Goal: Task Accomplishment & Management: Complete application form

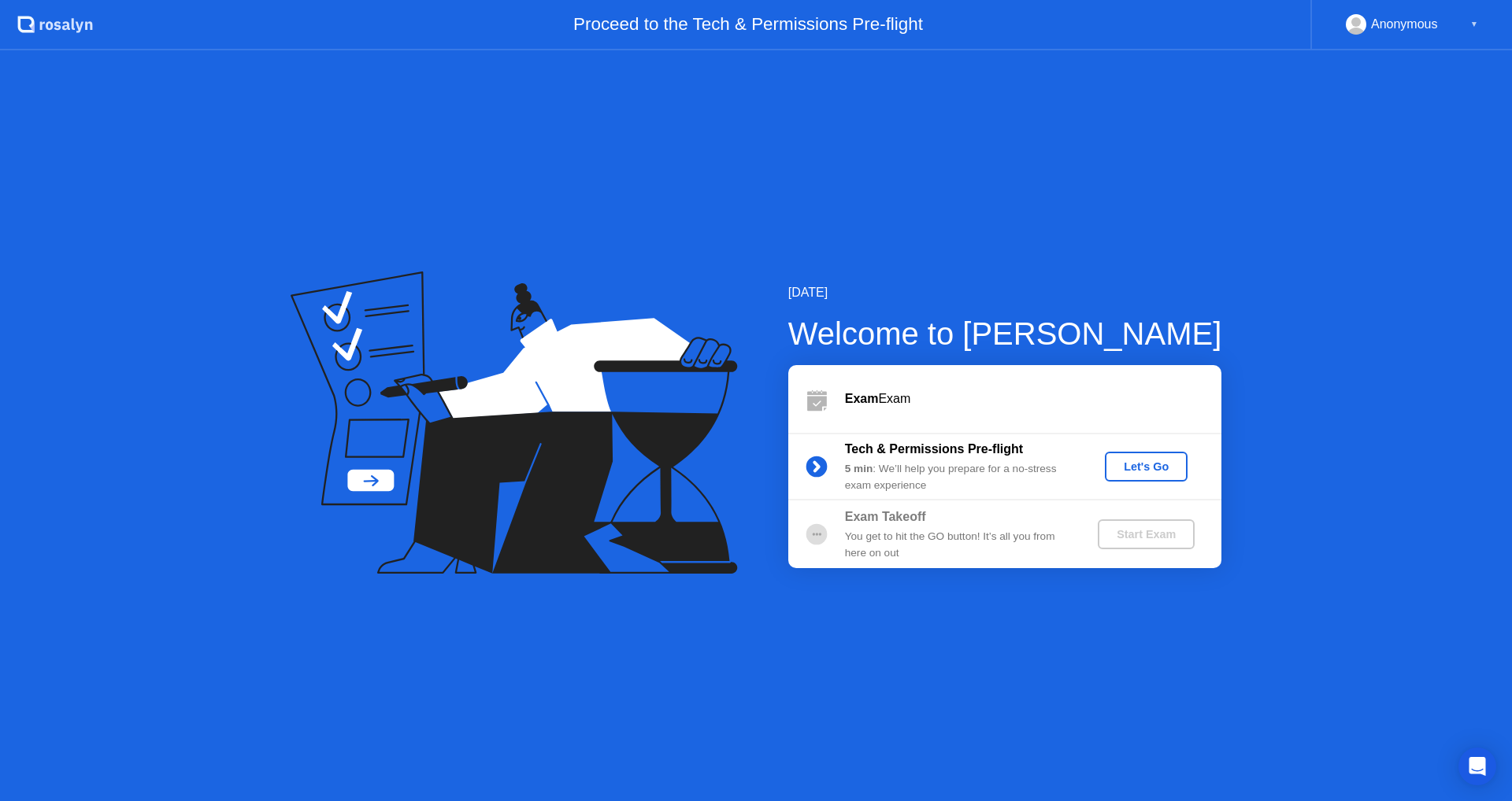
click at [1144, 470] on div "Let's Go" at bounding box center [1146, 466] width 70 height 13
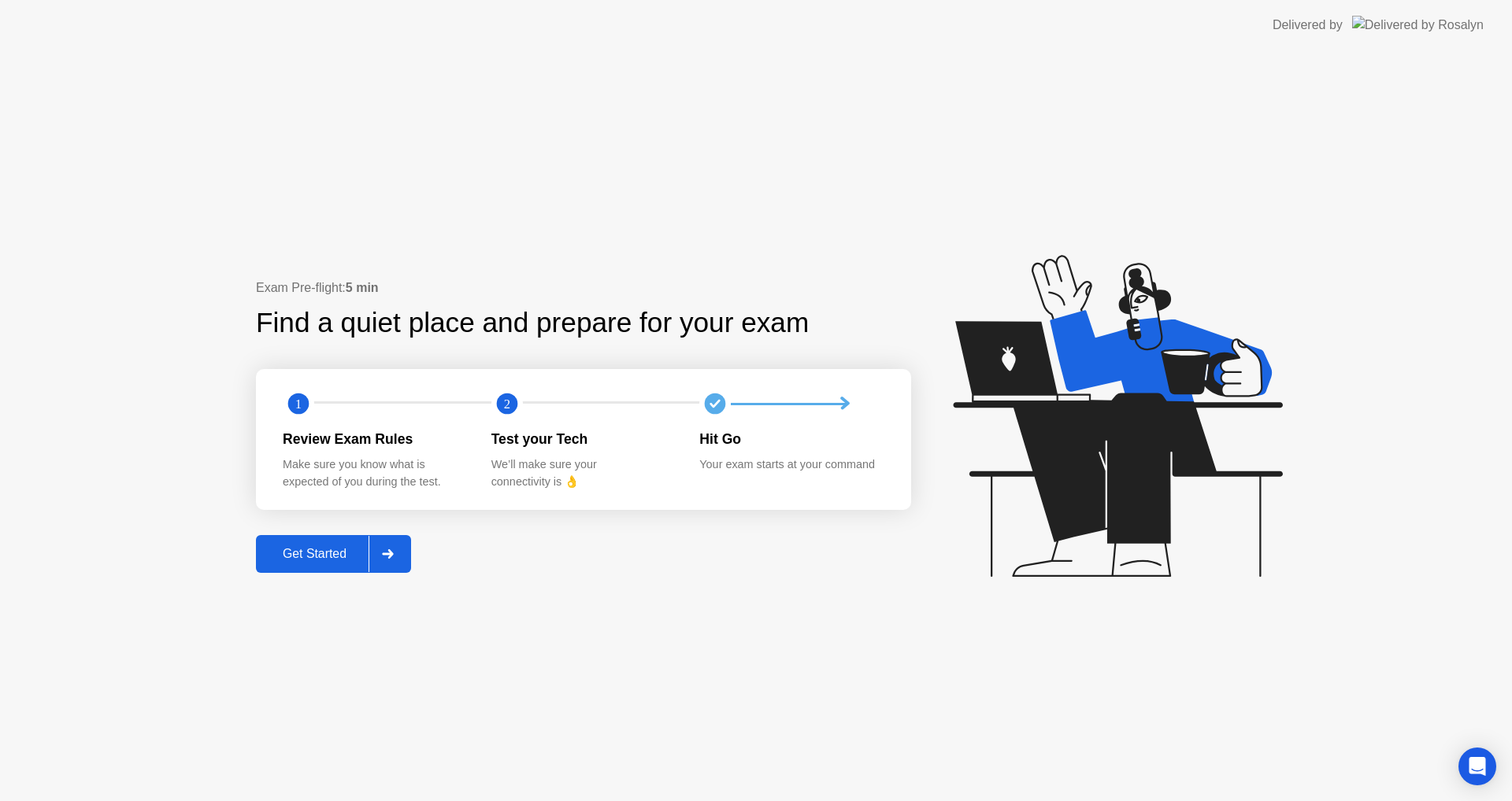
click at [286, 549] on div "Get Started" at bounding box center [315, 554] width 108 height 14
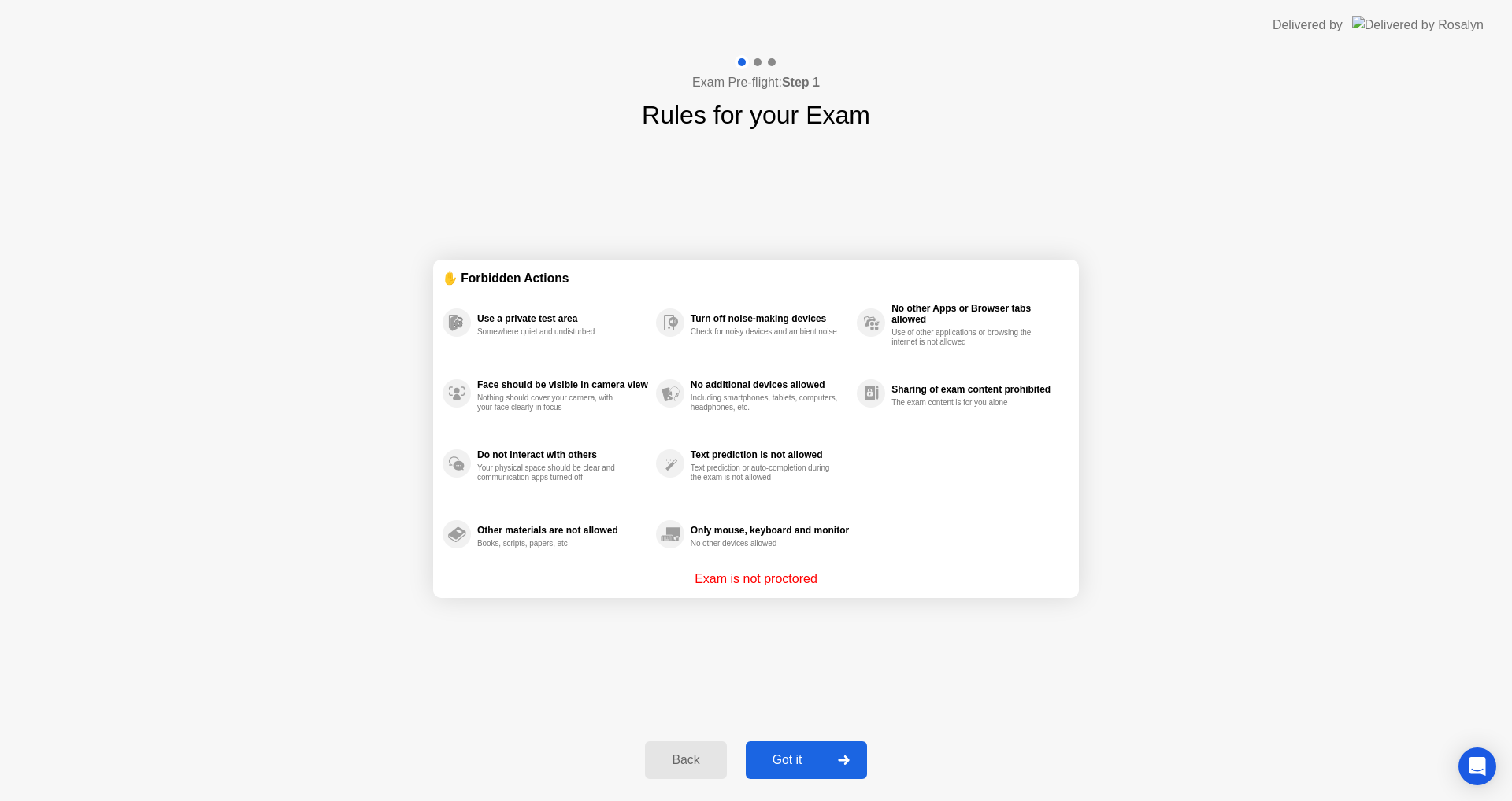
click at [783, 770] on button "Got it" at bounding box center [806, 760] width 121 height 38
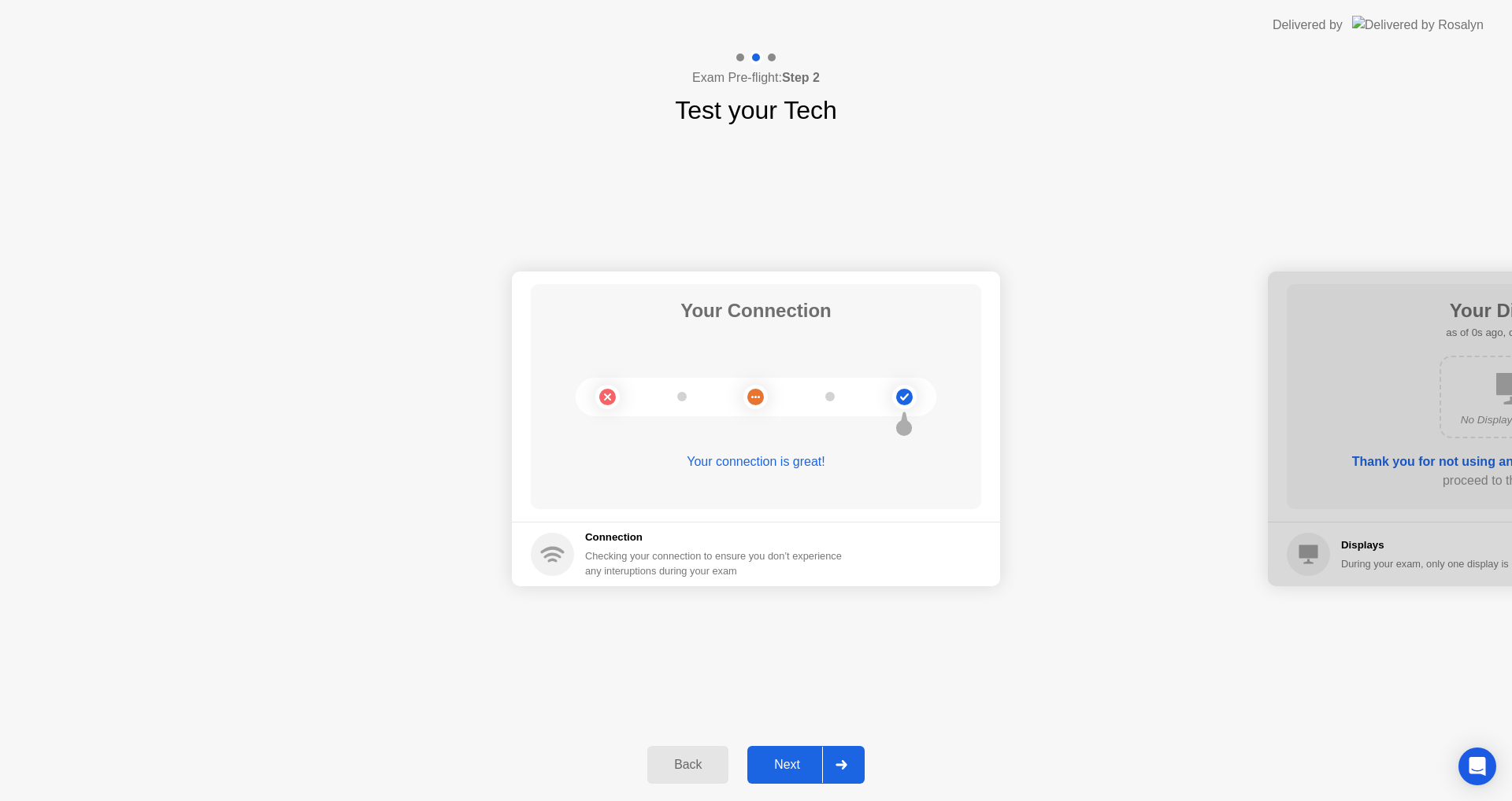
click at [775, 765] on div "Next" at bounding box center [787, 764] width 70 height 14
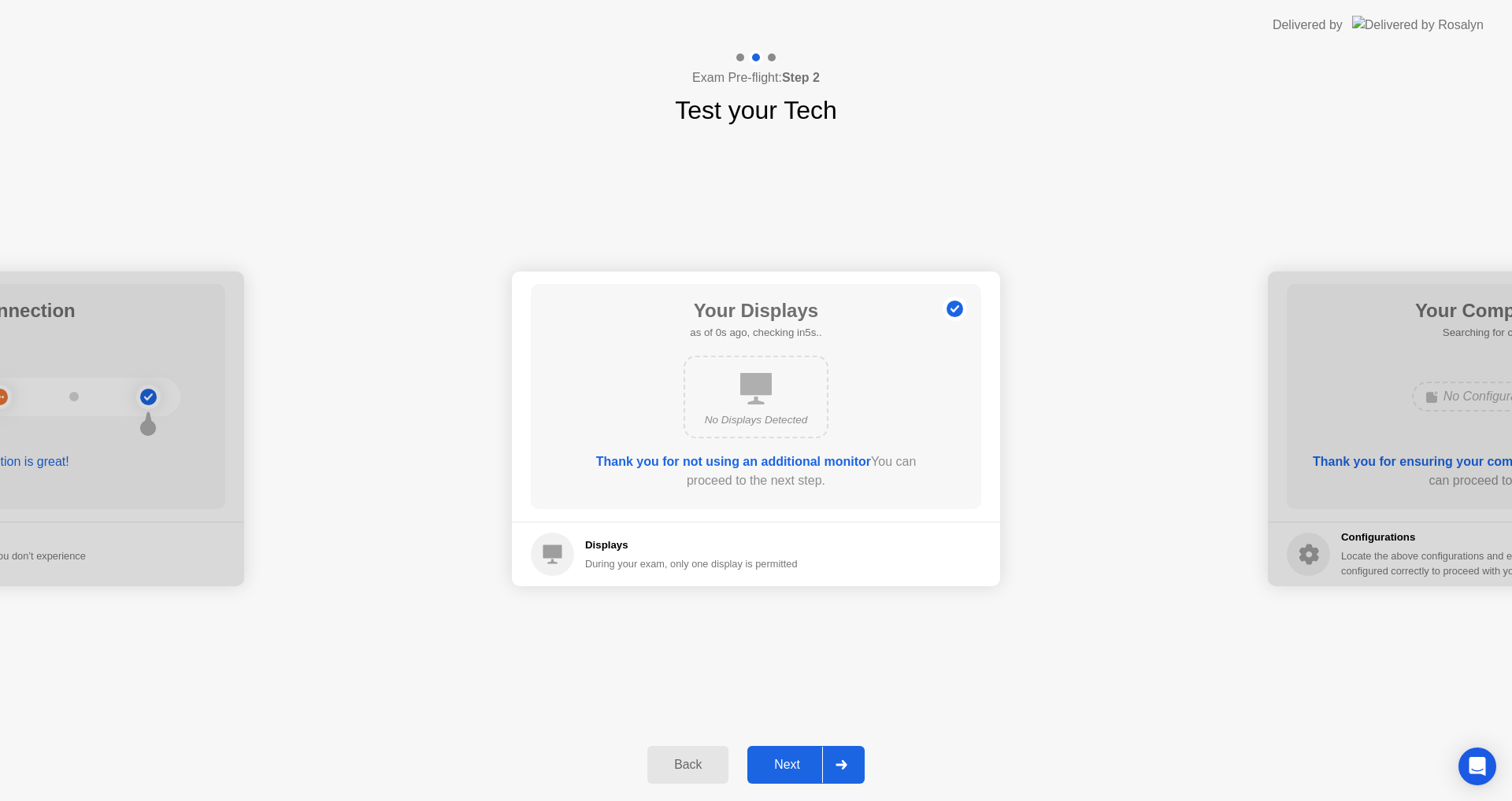
click at [775, 765] on div "Next" at bounding box center [787, 764] width 70 height 14
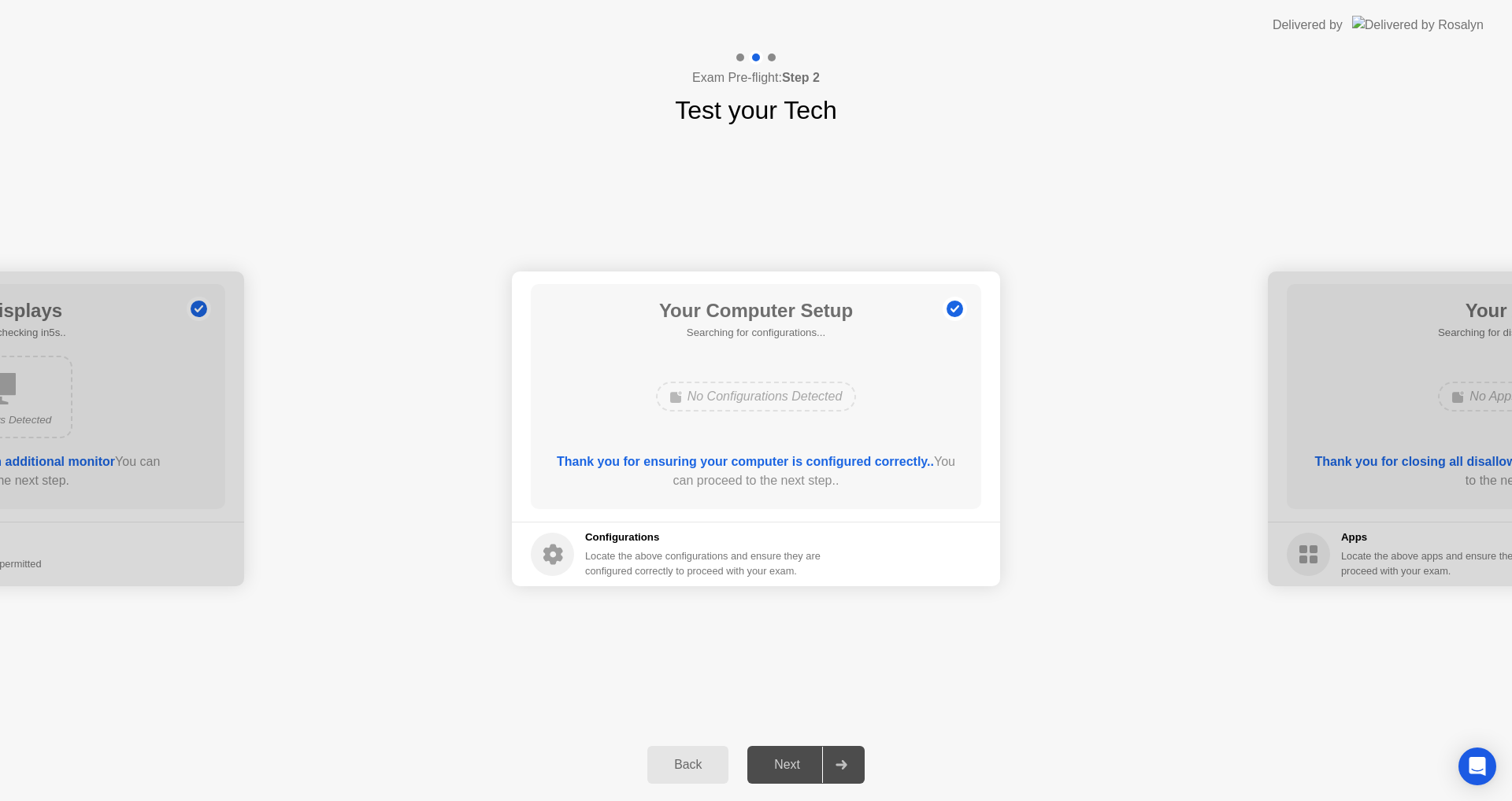
click at [775, 765] on div "Next" at bounding box center [787, 764] width 70 height 14
click at [778, 765] on div "Next" at bounding box center [787, 764] width 70 height 14
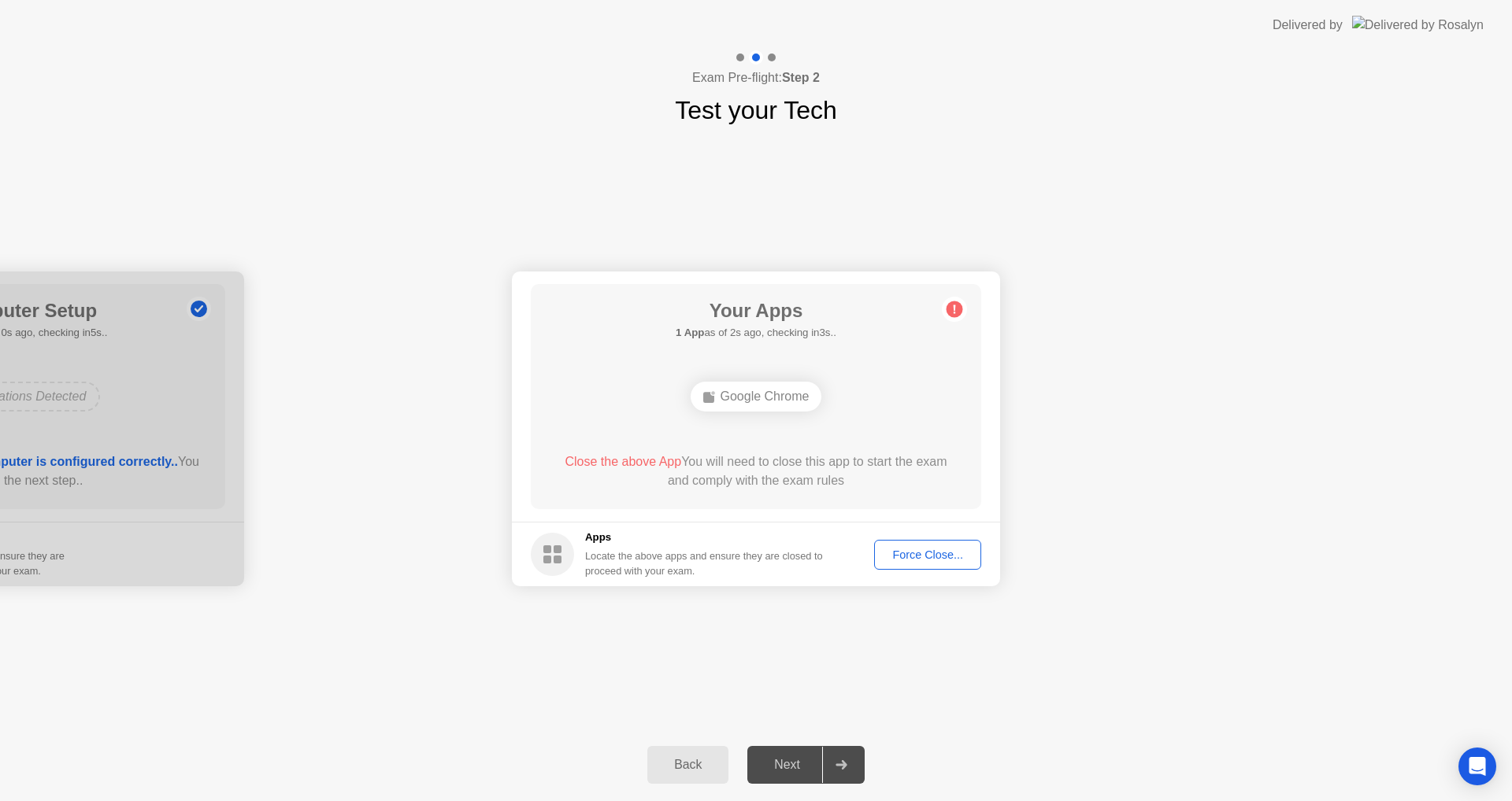
click at [957, 556] on div "Force Close..." at bounding box center [927, 555] width 96 height 13
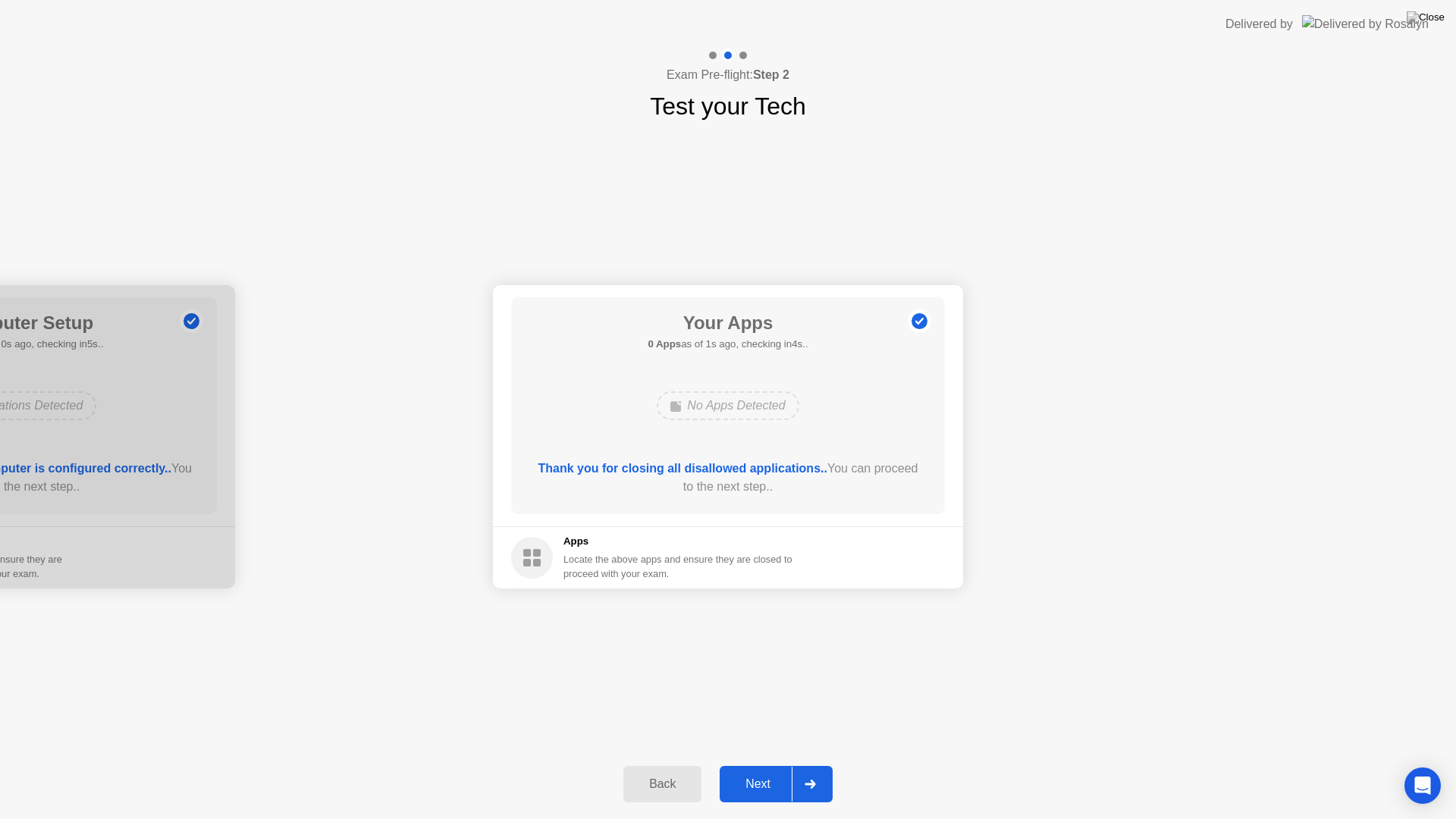
click at [751, 771] on div "Next" at bounding box center [758, 784] width 68 height 14
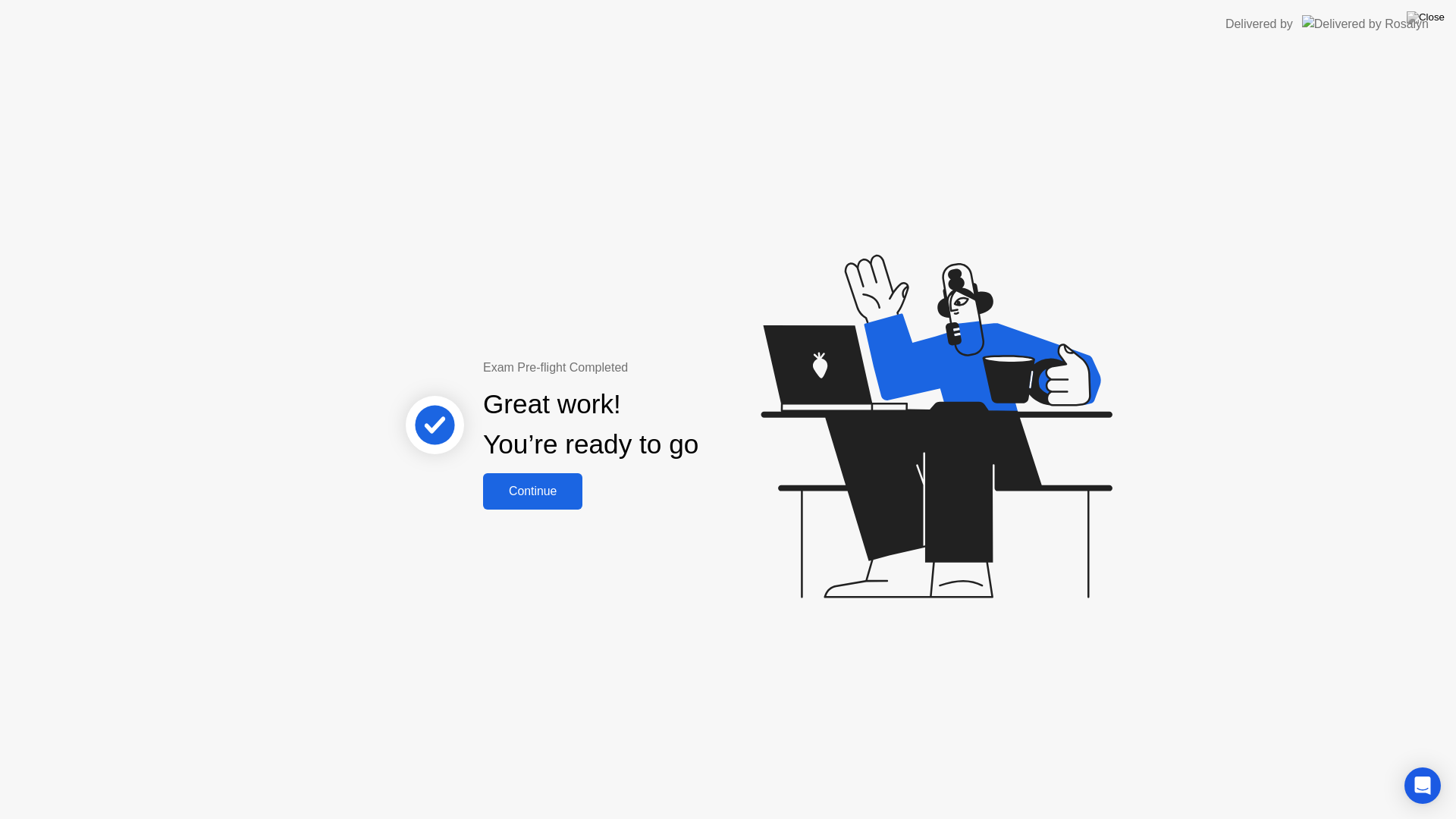
click at [533, 491] on div "Continue" at bounding box center [532, 491] width 90 height 14
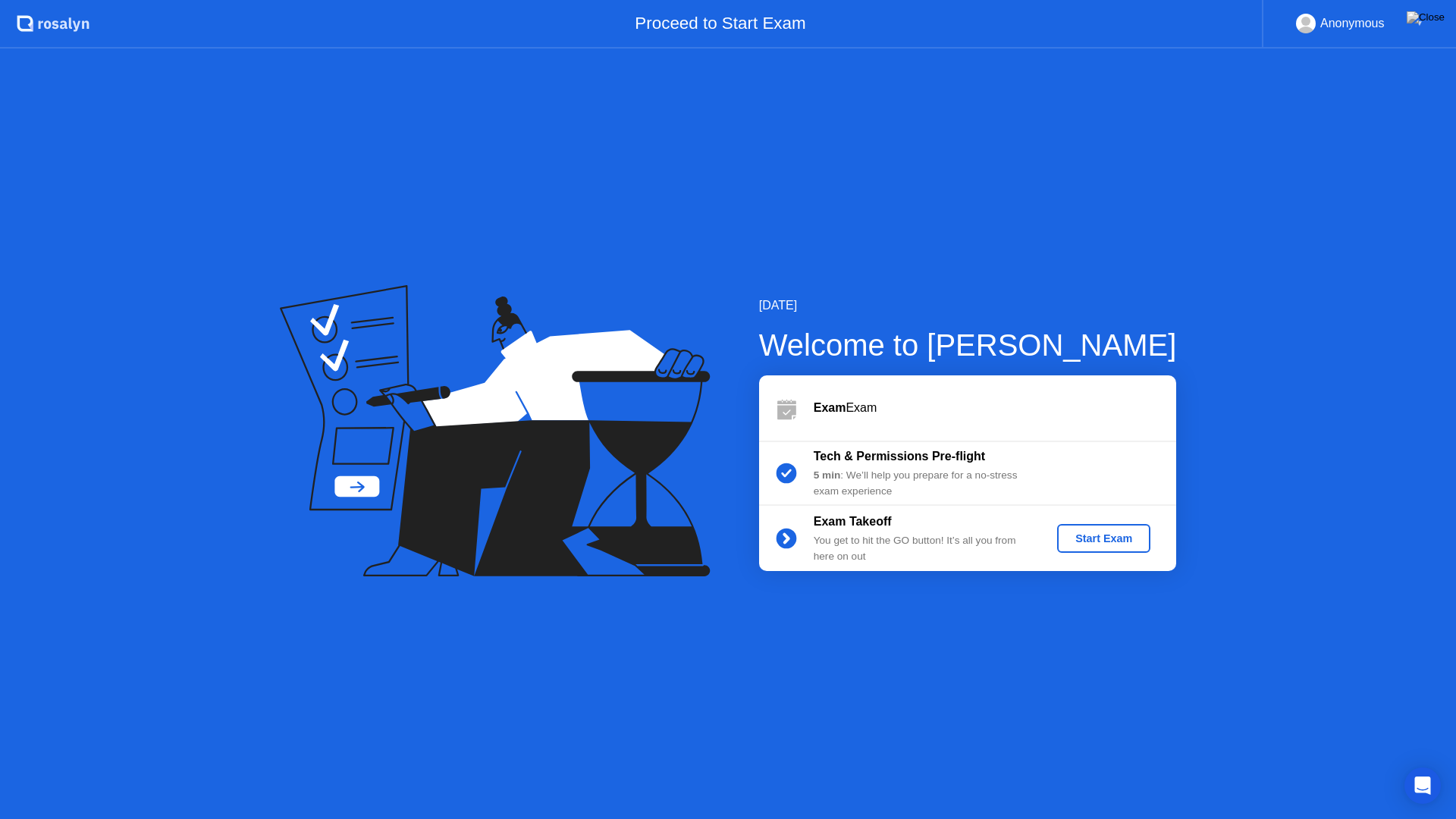
click at [1107, 541] on div "Start Exam" at bounding box center [1104, 538] width 82 height 12
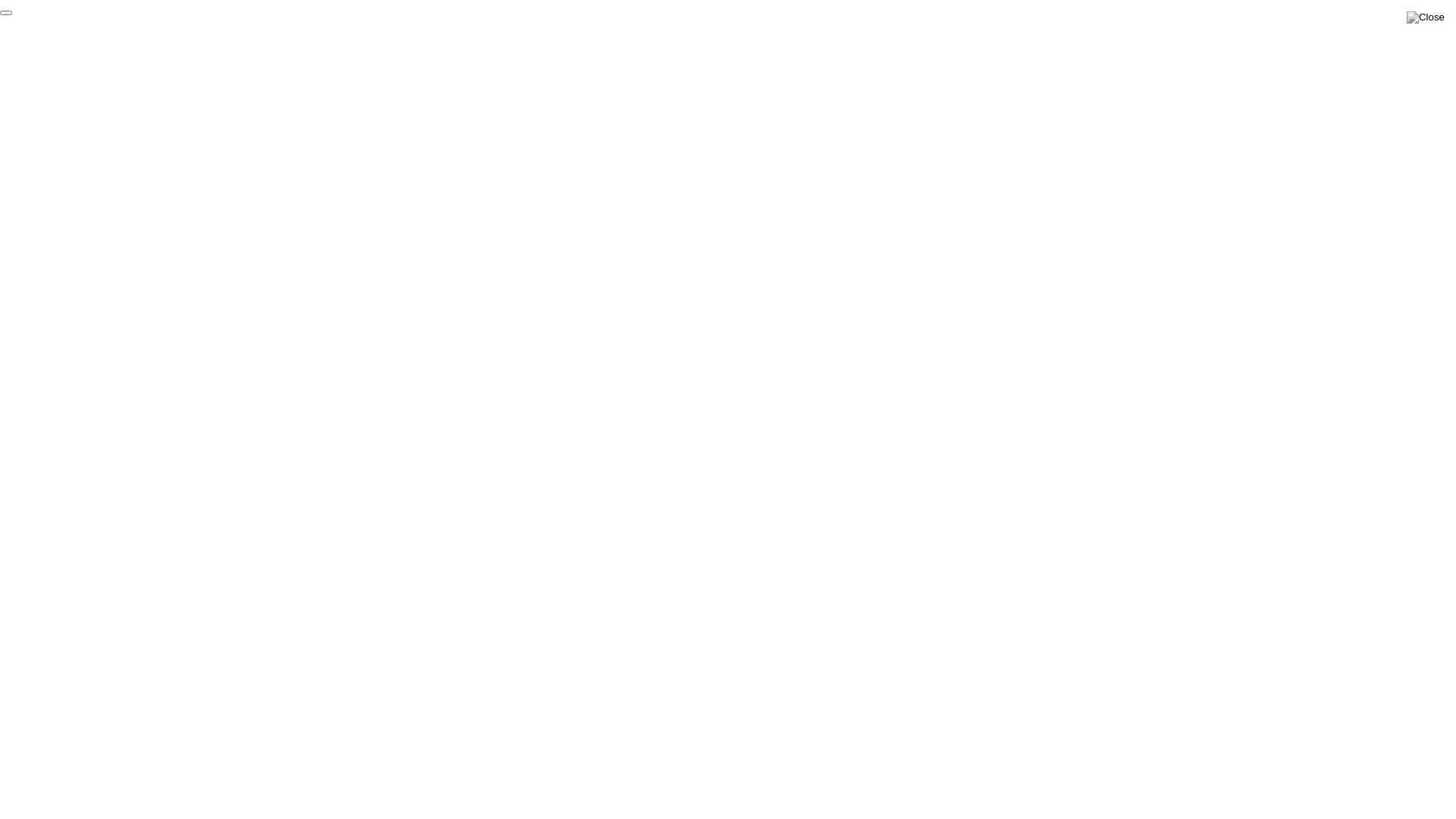
click div "End Proctoring Session"
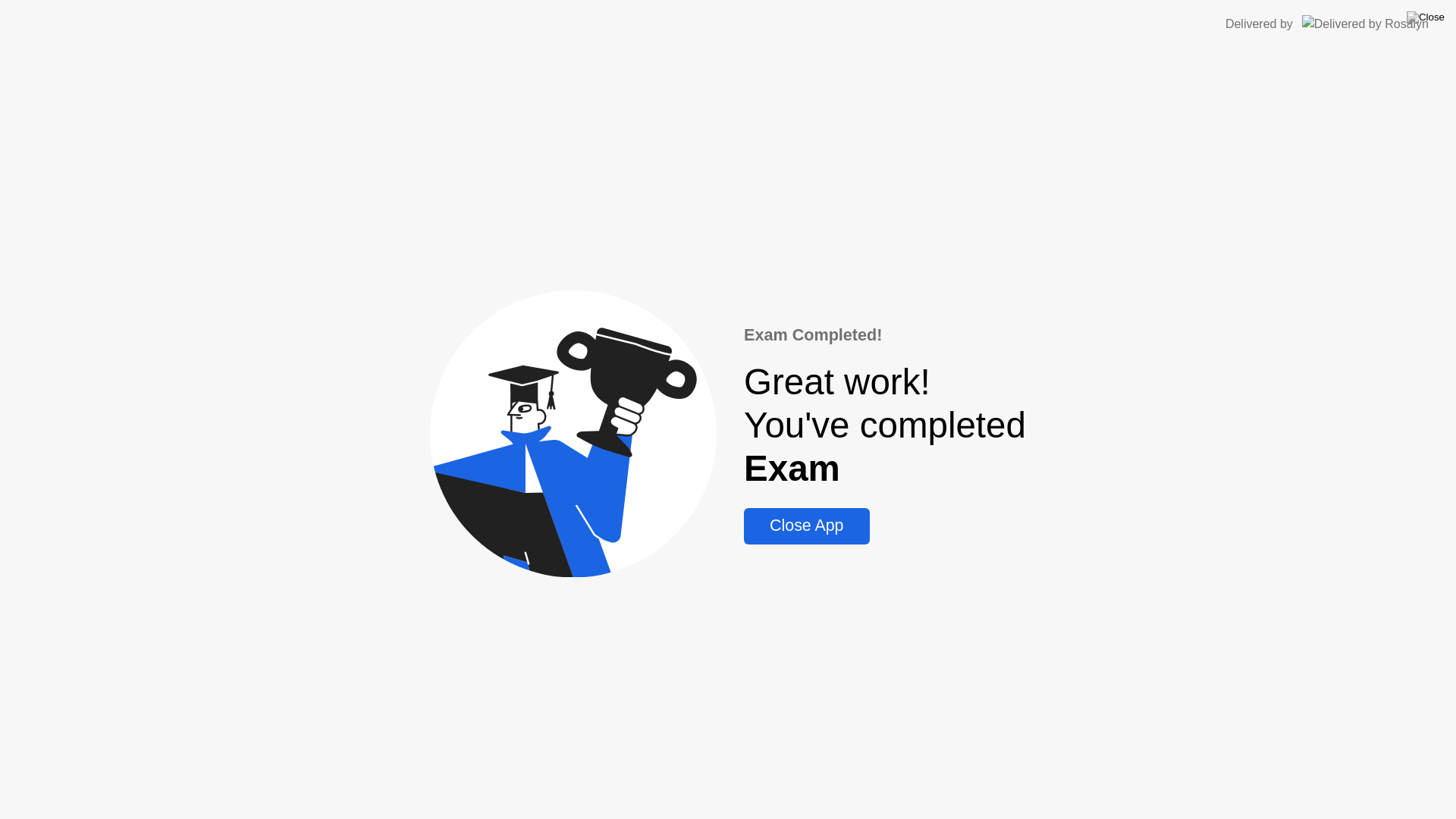
click at [830, 532] on div "Close App" at bounding box center [806, 525] width 116 height 19
